Goal: Task Accomplishment & Management: Manage account settings

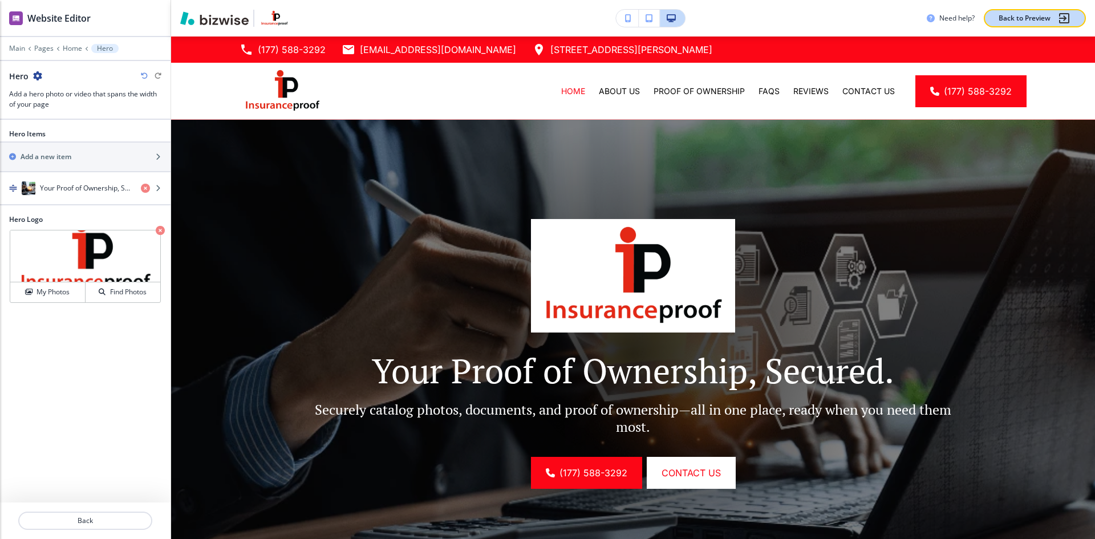
click at [1012, 19] on p "Back to Preview" at bounding box center [1025, 18] width 52 height 10
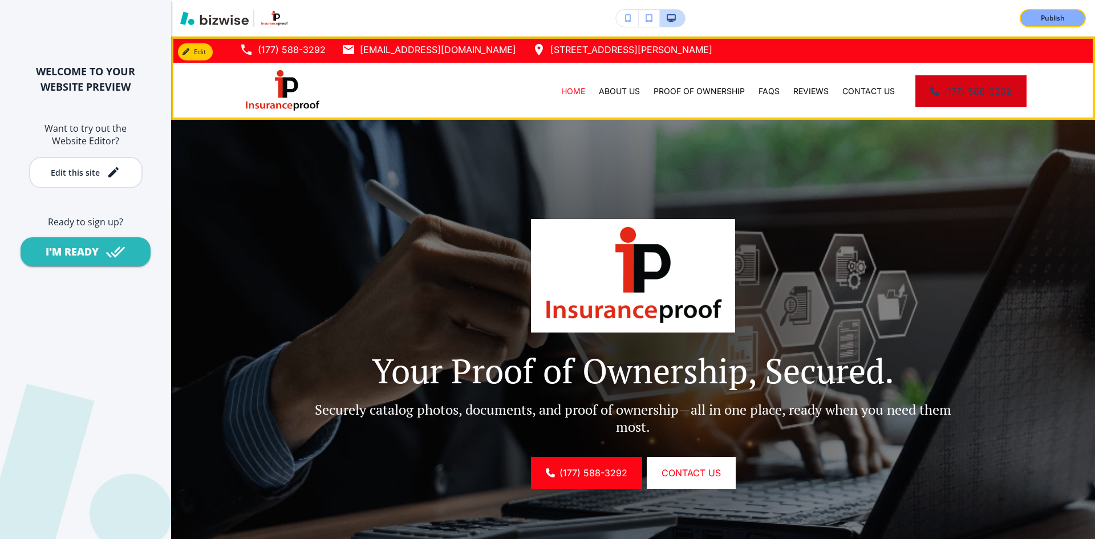
click at [944, 89] on link "(177) 588-3292" at bounding box center [970, 91] width 111 height 32
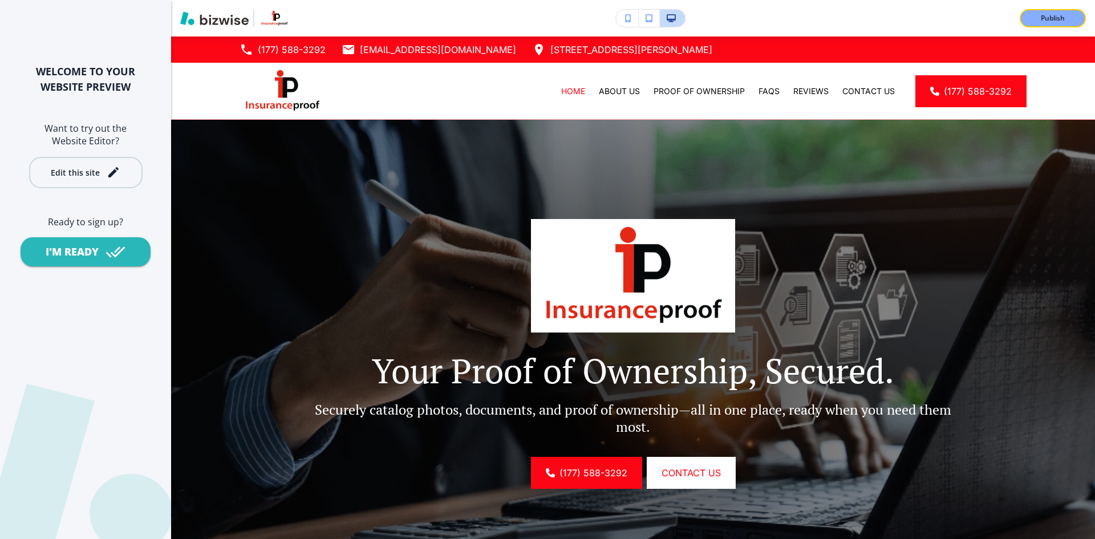
click at [43, 177] on button "Edit this site" at bounding box center [85, 172] width 113 height 31
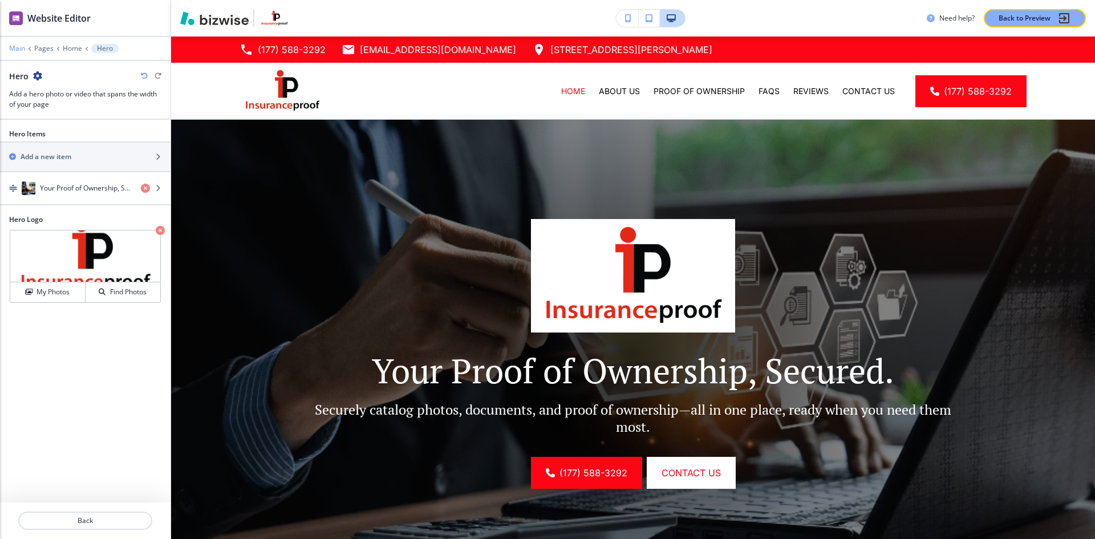
click at [17, 51] on p "Main" at bounding box center [17, 48] width 16 height 8
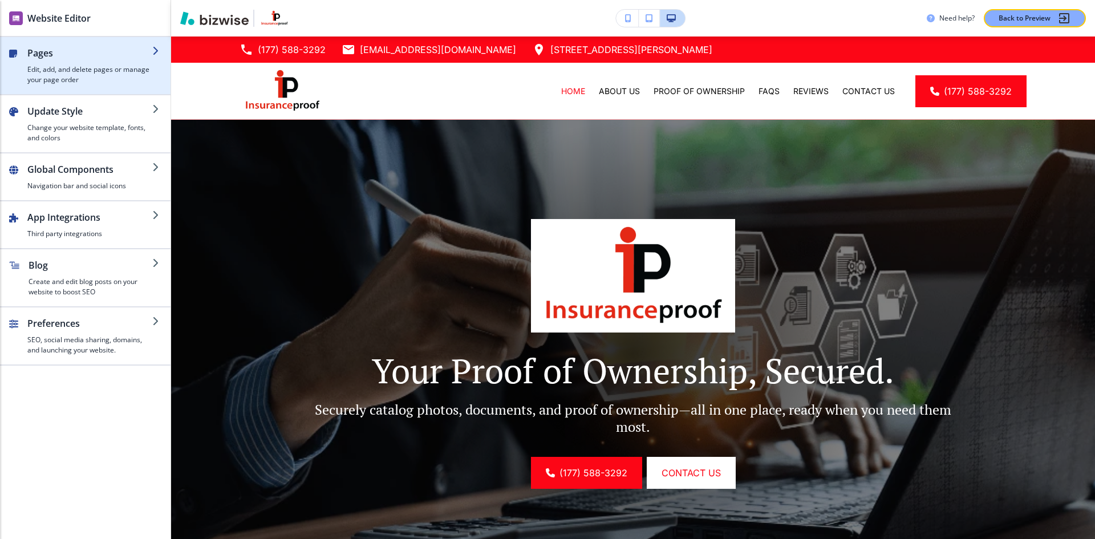
click at [82, 75] on h4 "Edit, add, and delete pages or manage your page order" at bounding box center [89, 74] width 125 height 21
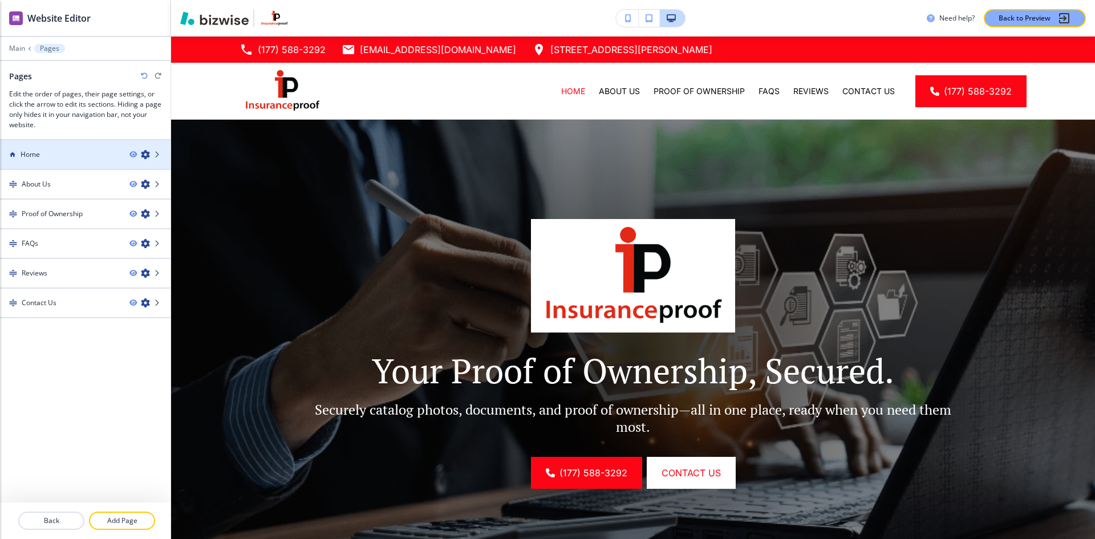
click at [66, 162] on div at bounding box center [85, 164] width 171 height 9
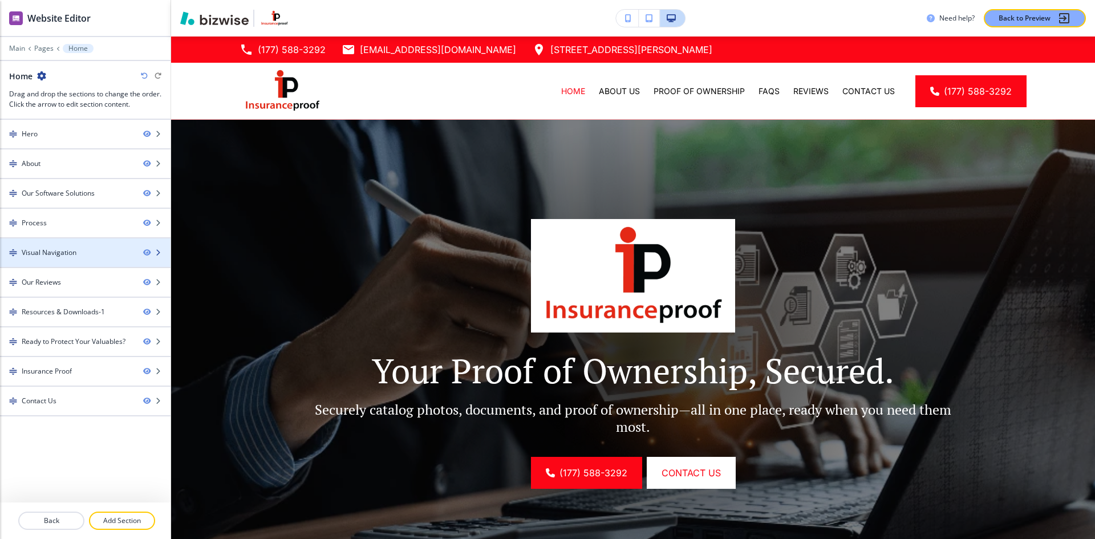
click at [107, 260] on div at bounding box center [85, 262] width 171 height 9
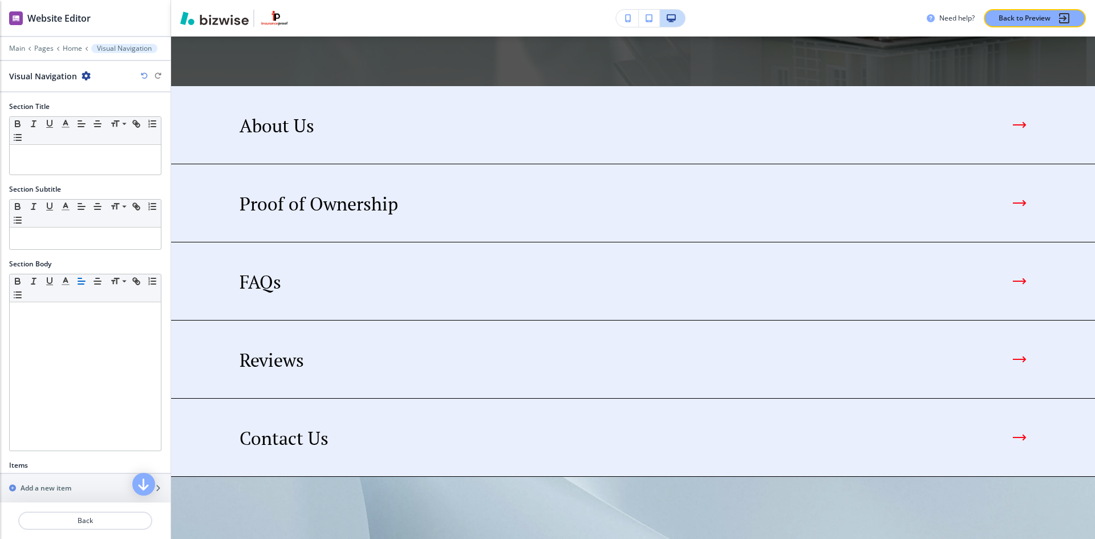
scroll to position [2150, 0]
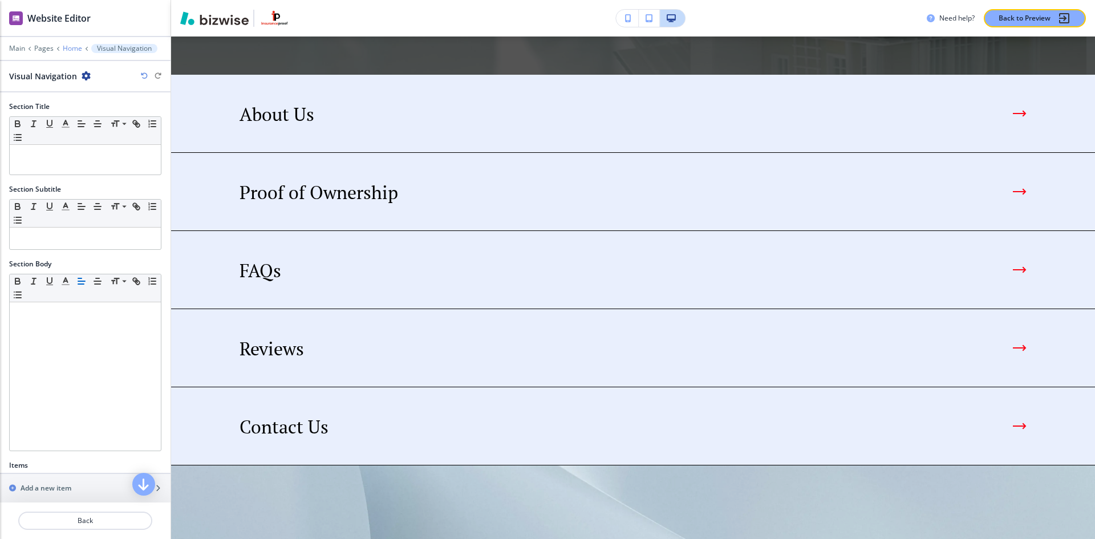
click at [74, 47] on p "Home" at bounding box center [72, 48] width 19 height 8
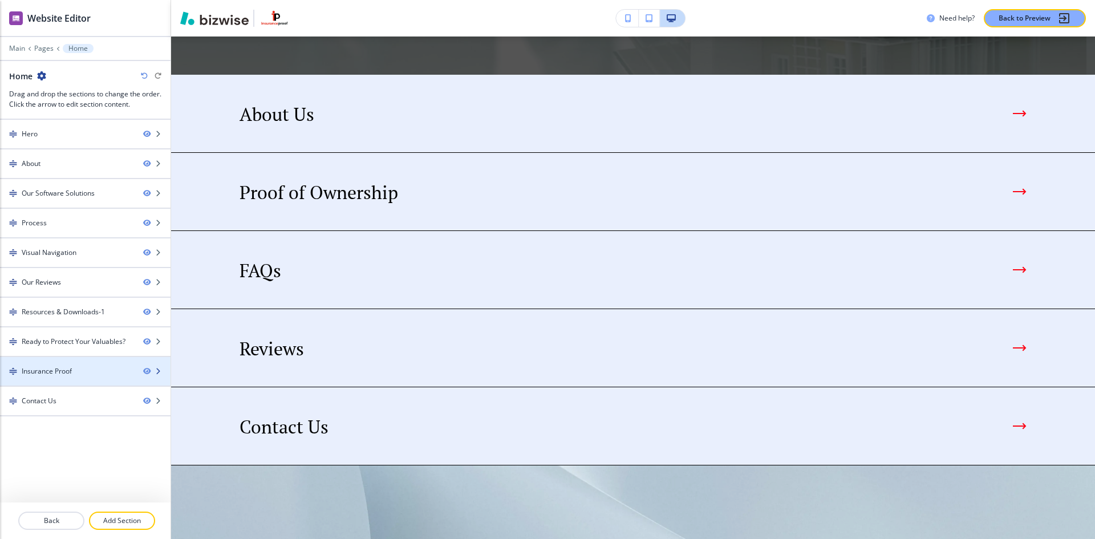
click at [75, 375] on div "Insurance Proof" at bounding box center [67, 371] width 134 height 10
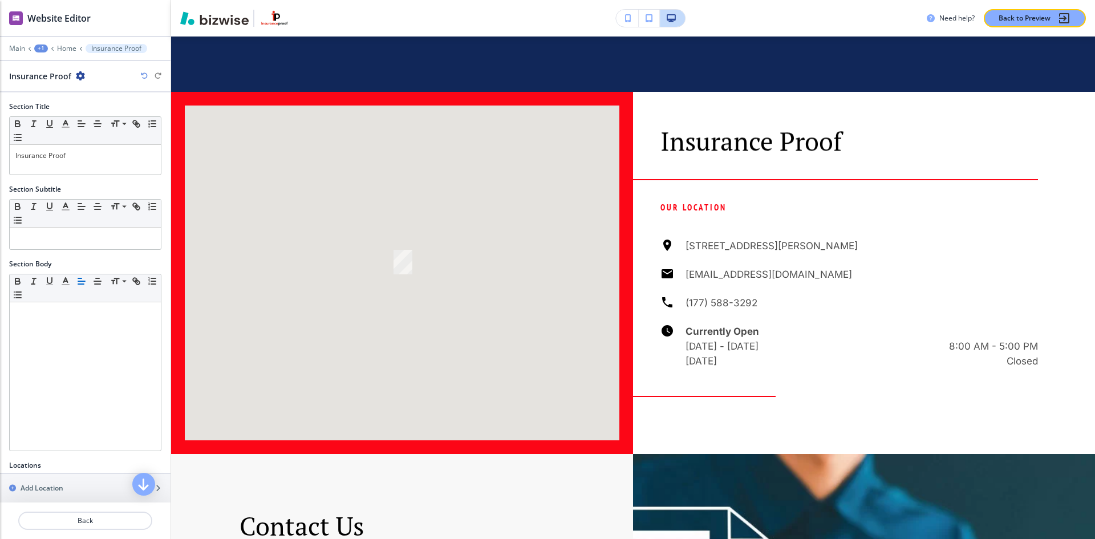
scroll to position [3628, 0]
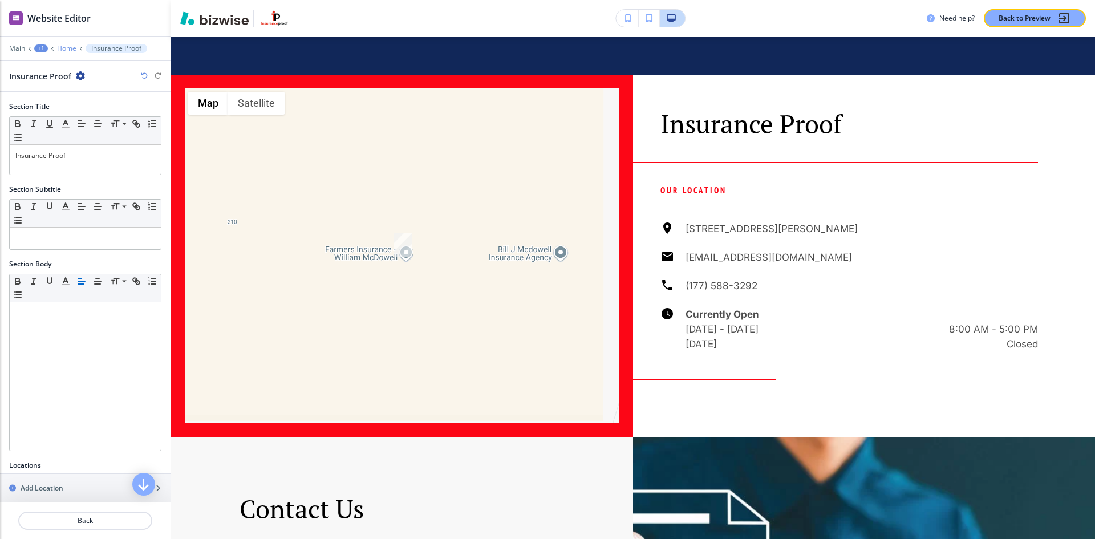
click at [60, 50] on p "Home" at bounding box center [66, 48] width 19 height 8
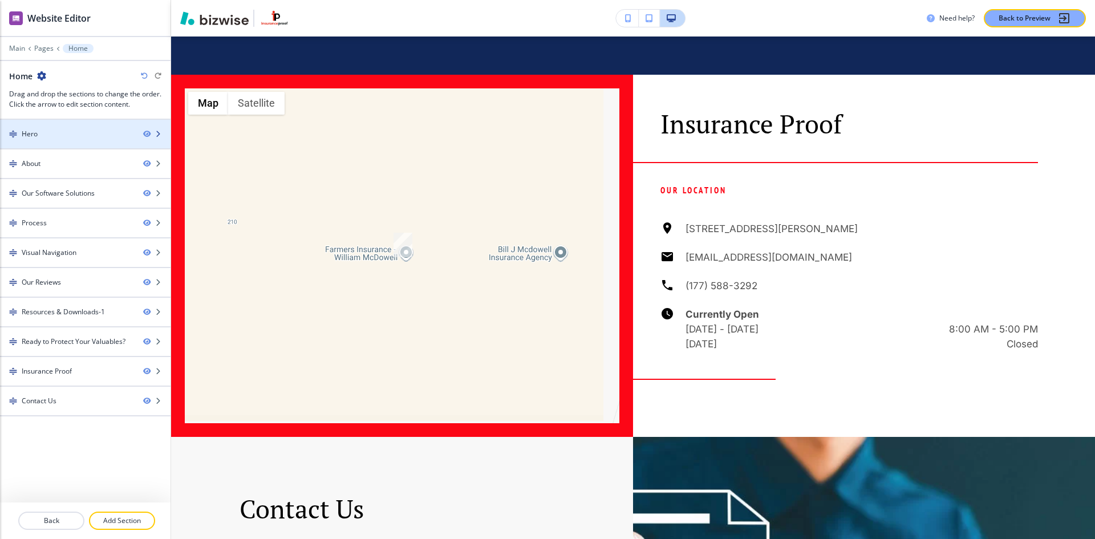
click at [98, 129] on div "Hero" at bounding box center [67, 134] width 134 height 10
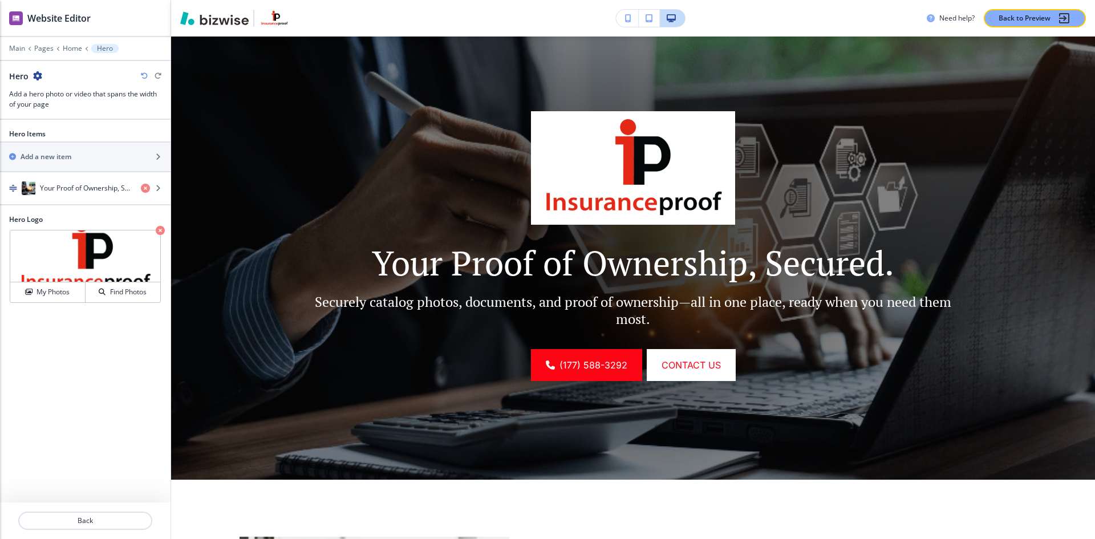
scroll to position [83, 0]
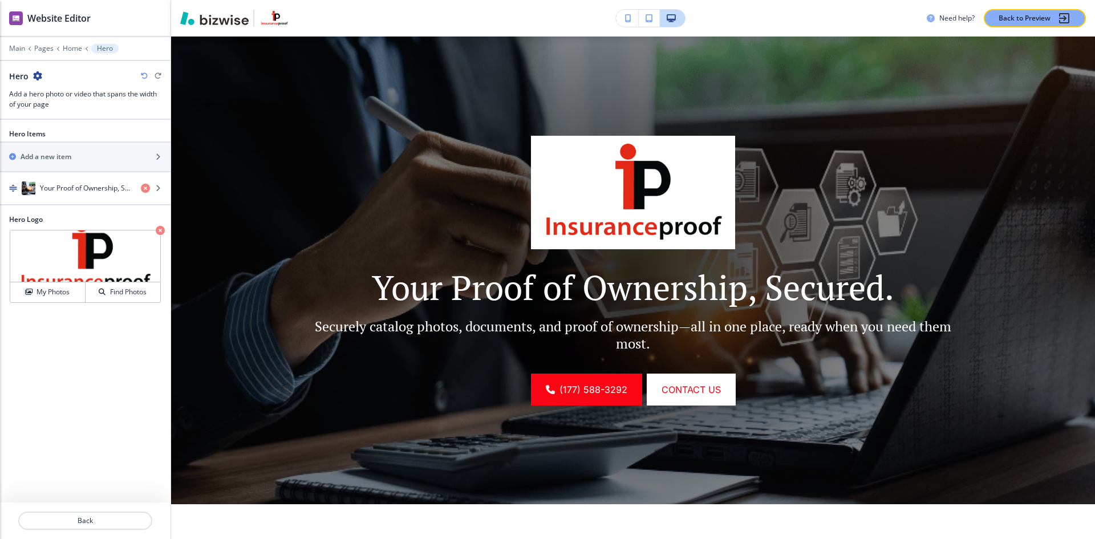
click at [9, 50] on div "Main Pages Home Hero" at bounding box center [85, 48] width 171 height 9
click at [11, 48] on p "Main" at bounding box center [17, 48] width 16 height 8
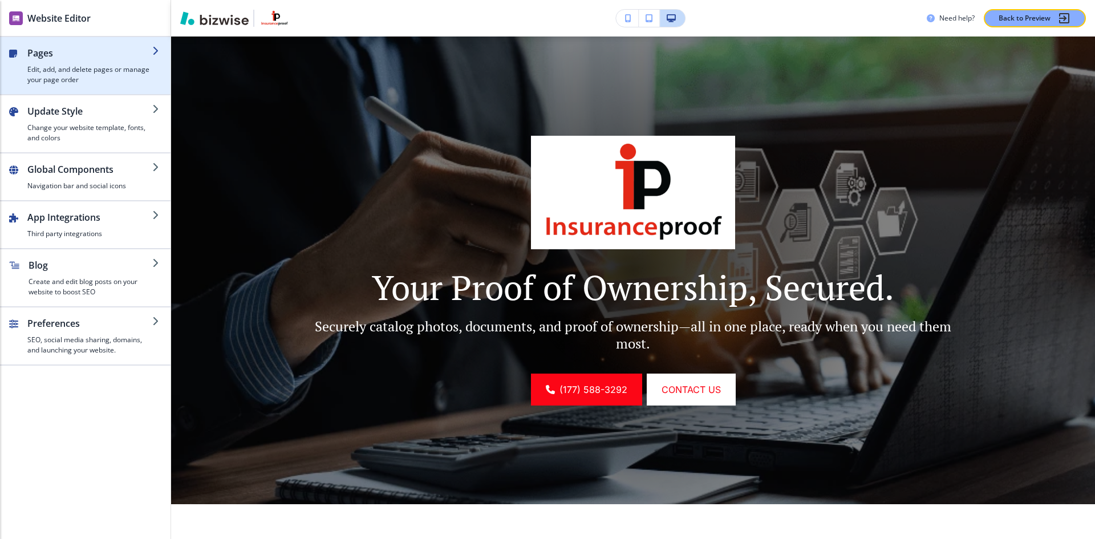
click at [117, 60] on div "button" at bounding box center [89, 62] width 125 height 5
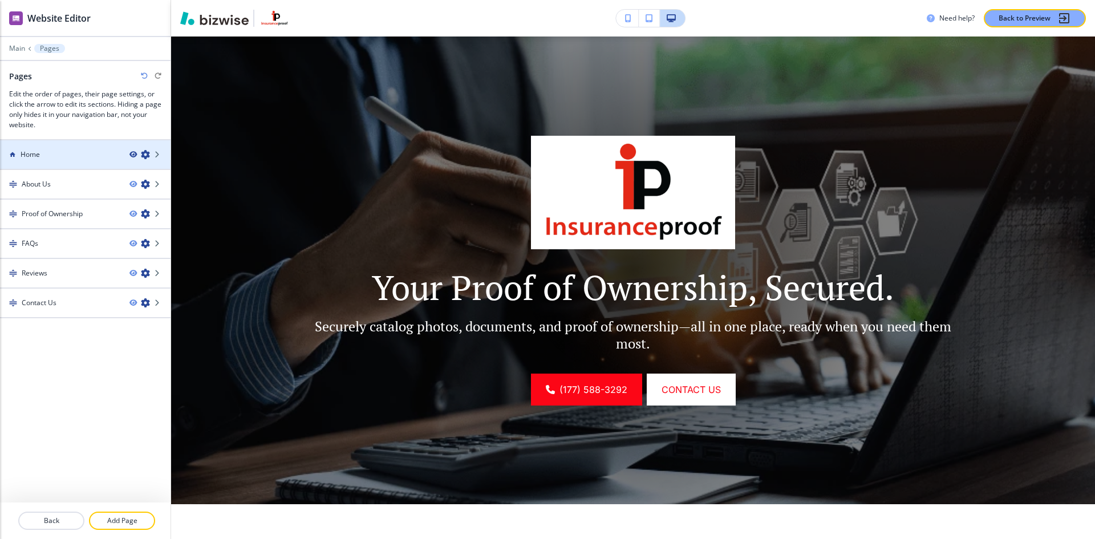
click at [135, 156] on icon "button" at bounding box center [132, 154] width 7 height 7
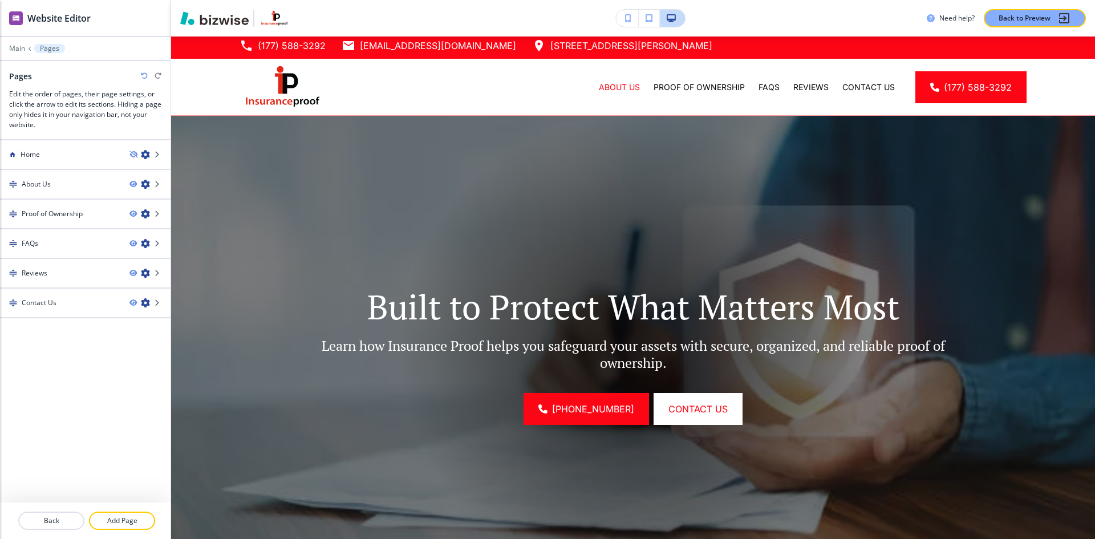
scroll to position [0, 0]
